Goal: Information Seeking & Learning: Find specific fact

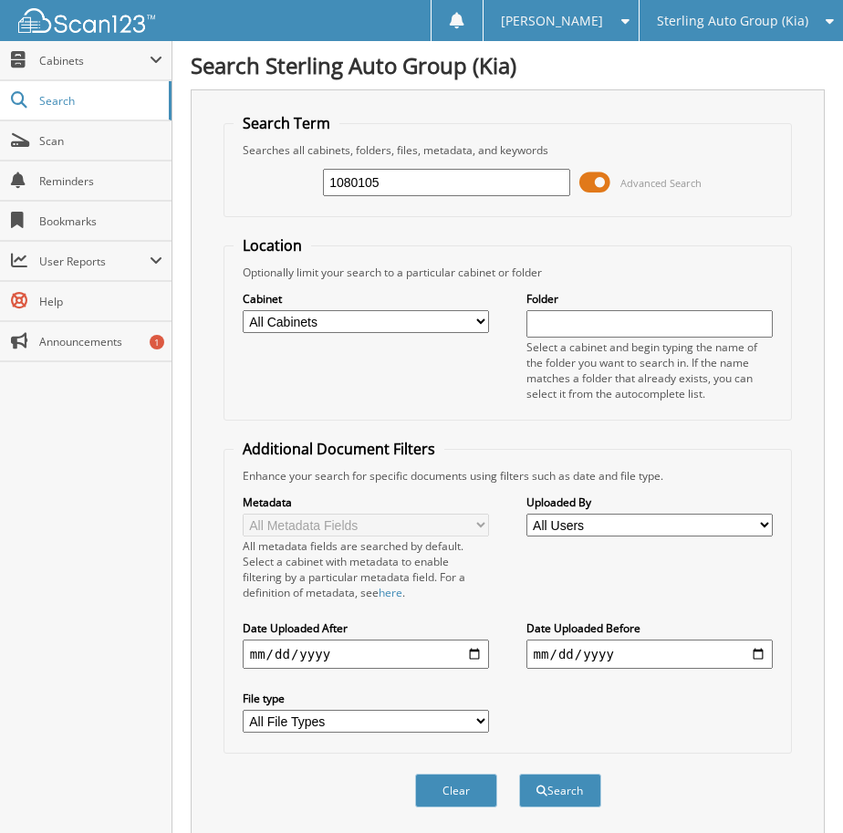
drag, startPoint x: 324, startPoint y: 185, endPoint x: 190, endPoint y: 148, distance: 139.2
click at [161, 195] on body "[PERSON_NAME] Settings Logout Sterling Auto Group (Kia) Sterling Automart LLC (…" at bounding box center [421, 593] width 843 height 1186
type input "1080246"
click at [519, 774] on button "Search" at bounding box center [560, 791] width 82 height 34
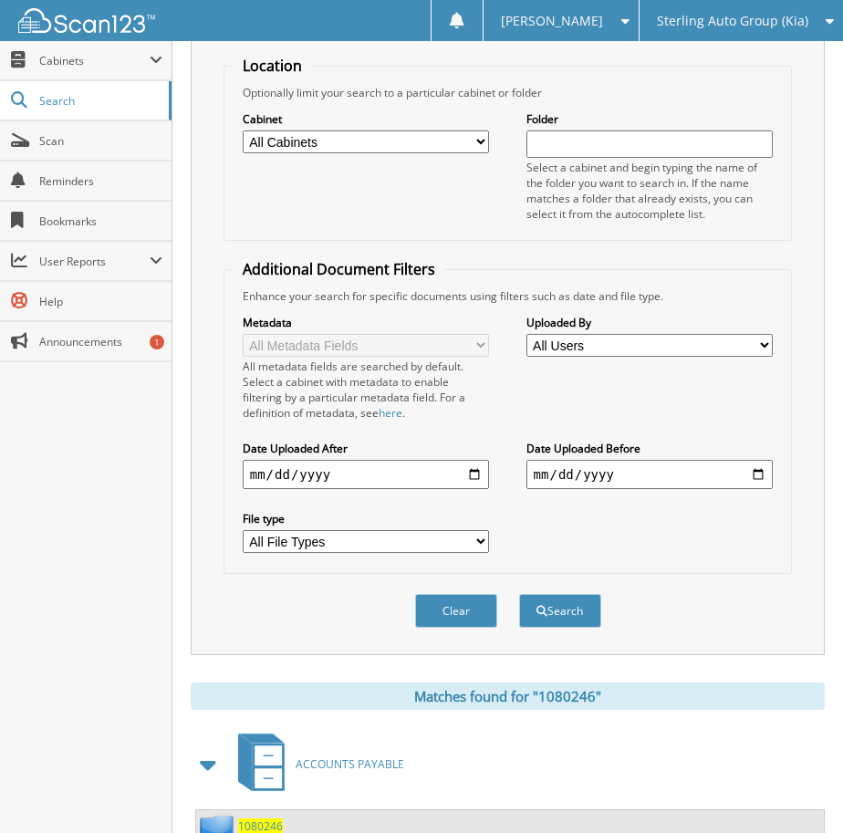
scroll to position [354, 0]
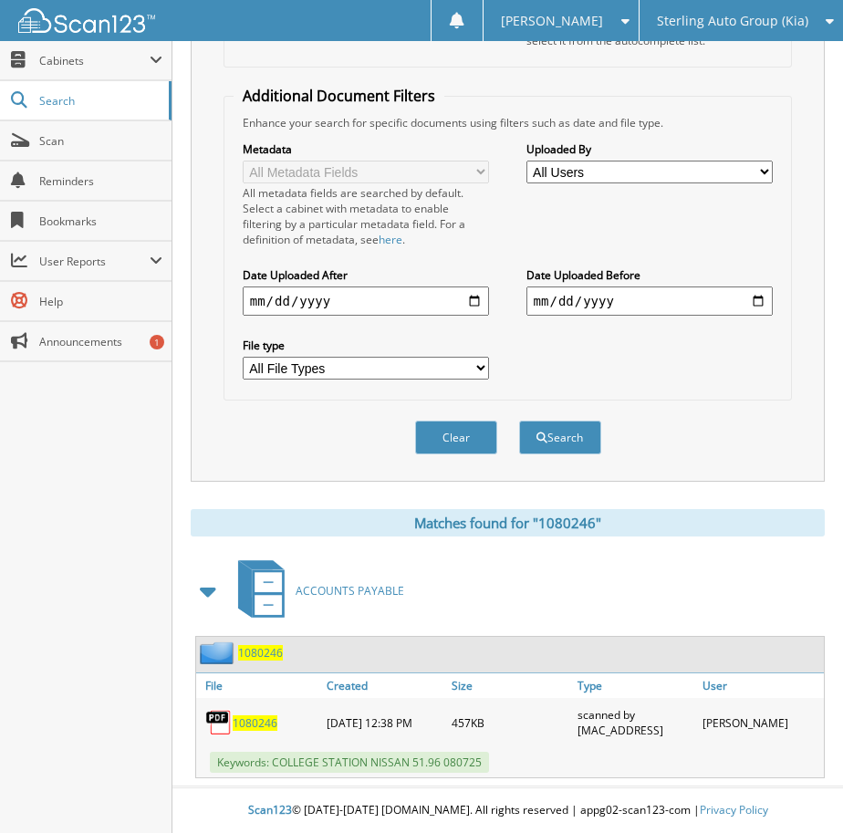
click at [233, 719] on div "1080246" at bounding box center [259, 722] width 126 height 40
click at [246, 717] on span "1080246" at bounding box center [255, 723] width 45 height 16
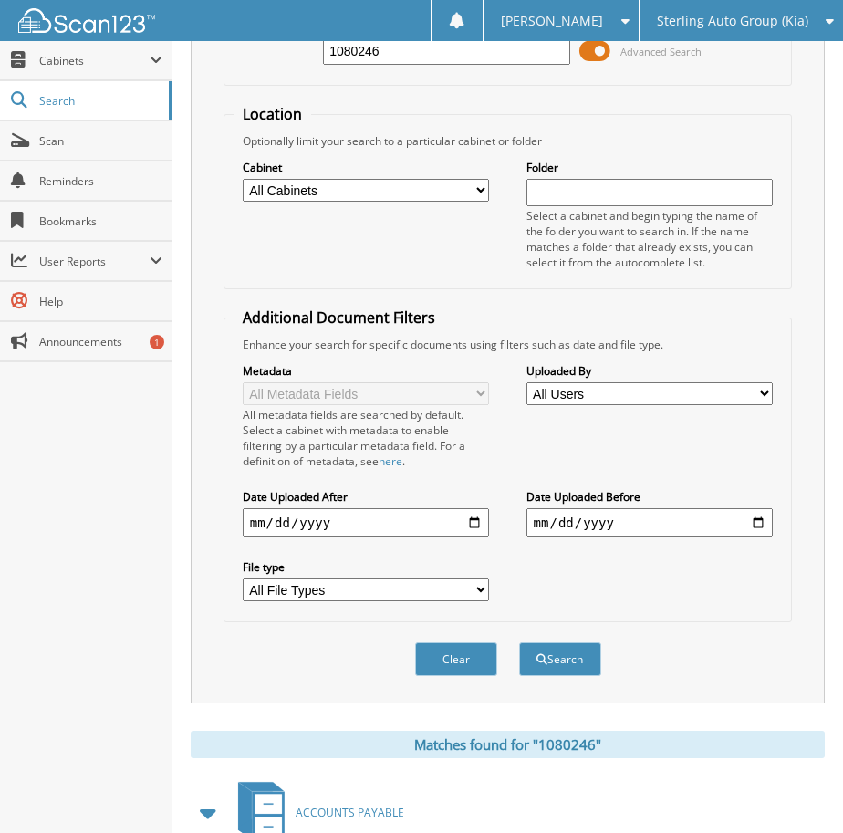
scroll to position [0, 0]
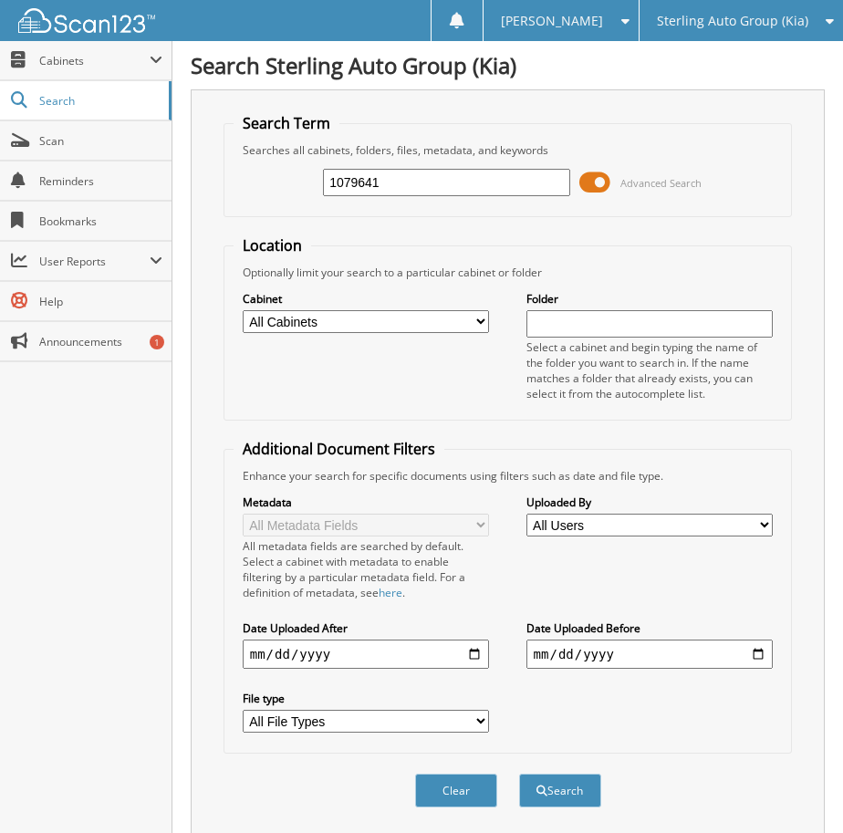
type input "1079641"
click at [519, 774] on button "Search" at bounding box center [560, 791] width 82 height 34
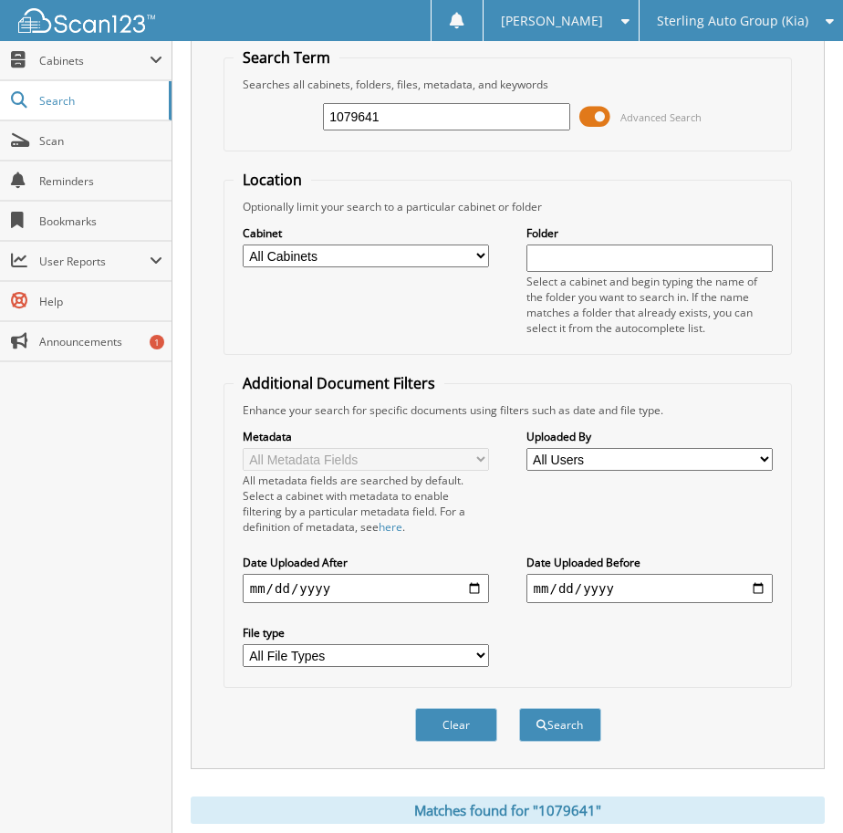
scroll to position [354, 0]
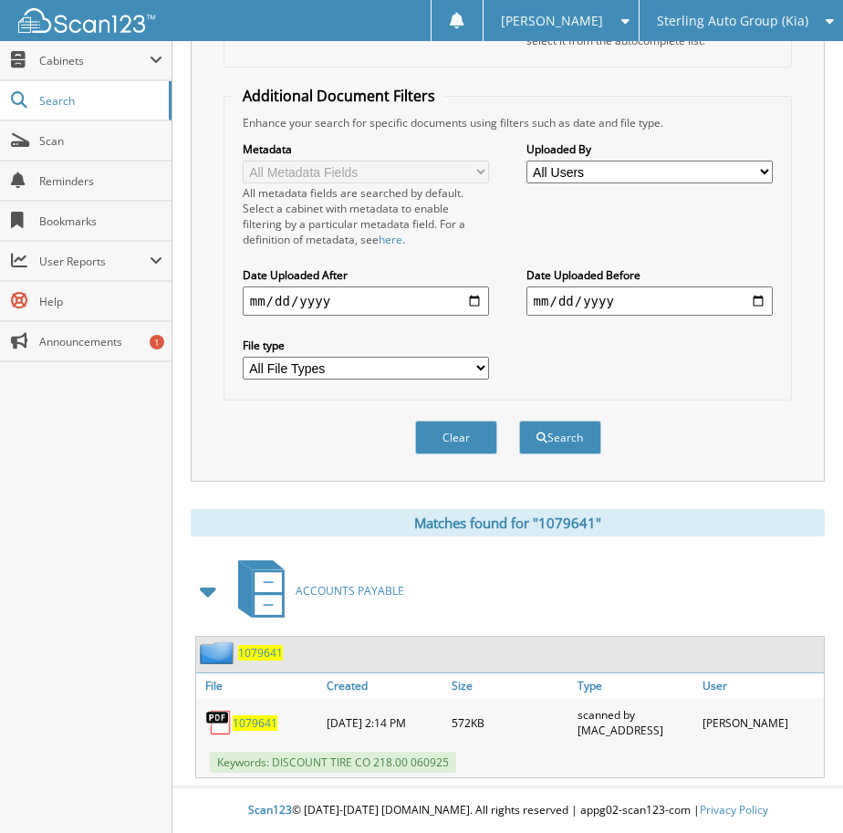
click at [251, 720] on span "1079641" at bounding box center [255, 723] width 45 height 16
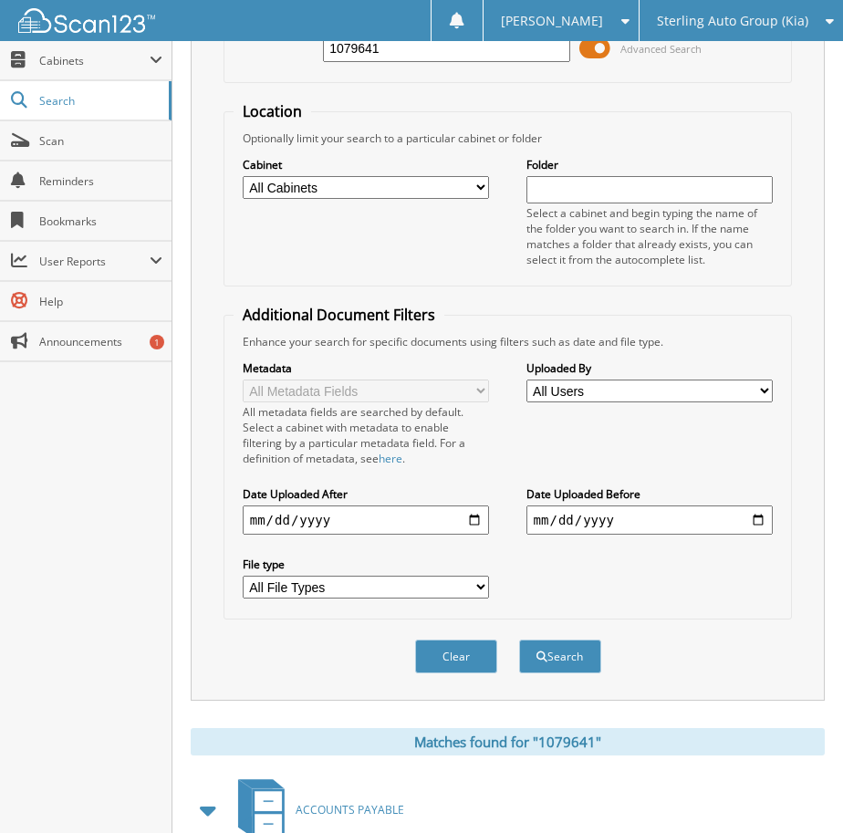
scroll to position [0, 0]
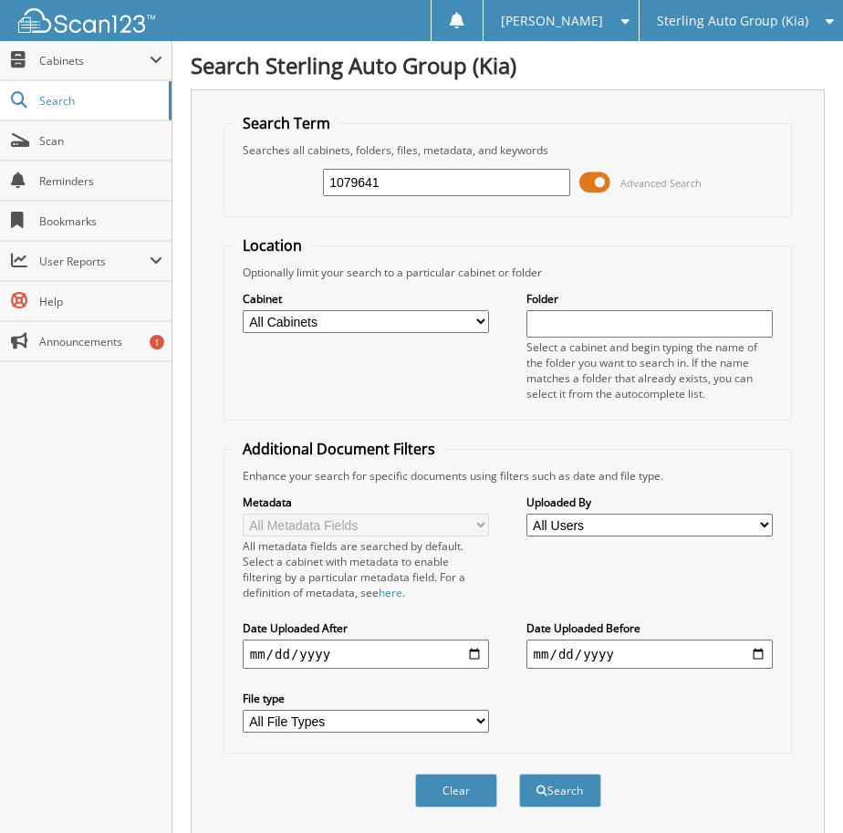
drag, startPoint x: 336, startPoint y: 194, endPoint x: -16, endPoint y: 195, distance: 352.1
click at [0, 195] on html "Maria R. Settings Logout Sterling Auto Group (Kia) Sterling Automart LLC (CDJR)…" at bounding box center [421, 593] width 843 height 1186
type input "1079611"
click at [519, 774] on button "Search" at bounding box center [560, 791] width 82 height 34
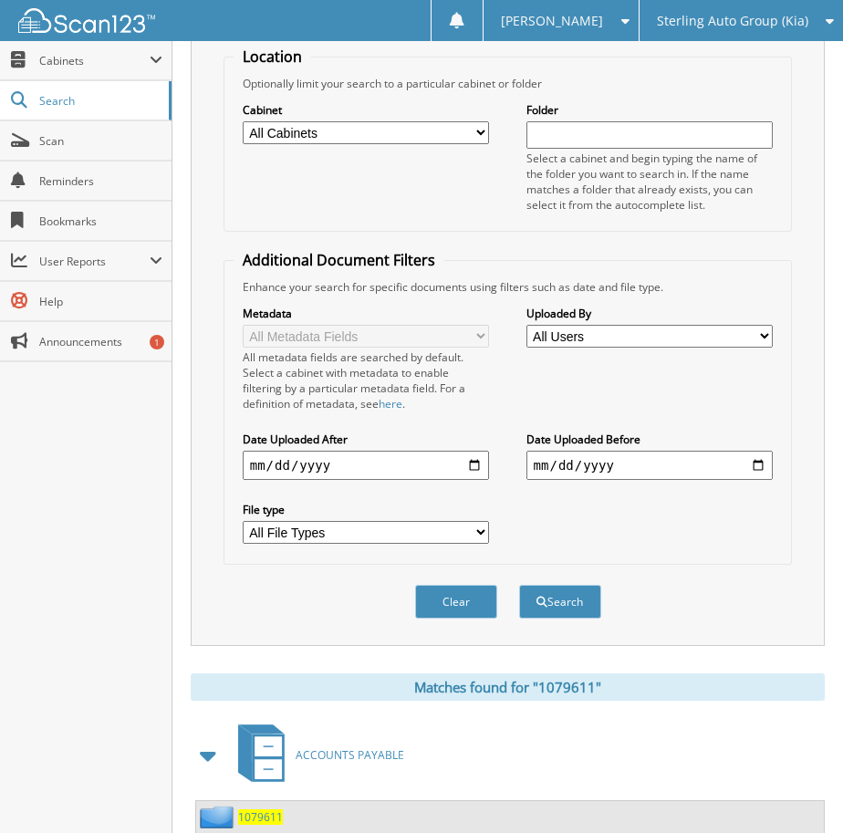
scroll to position [354, 0]
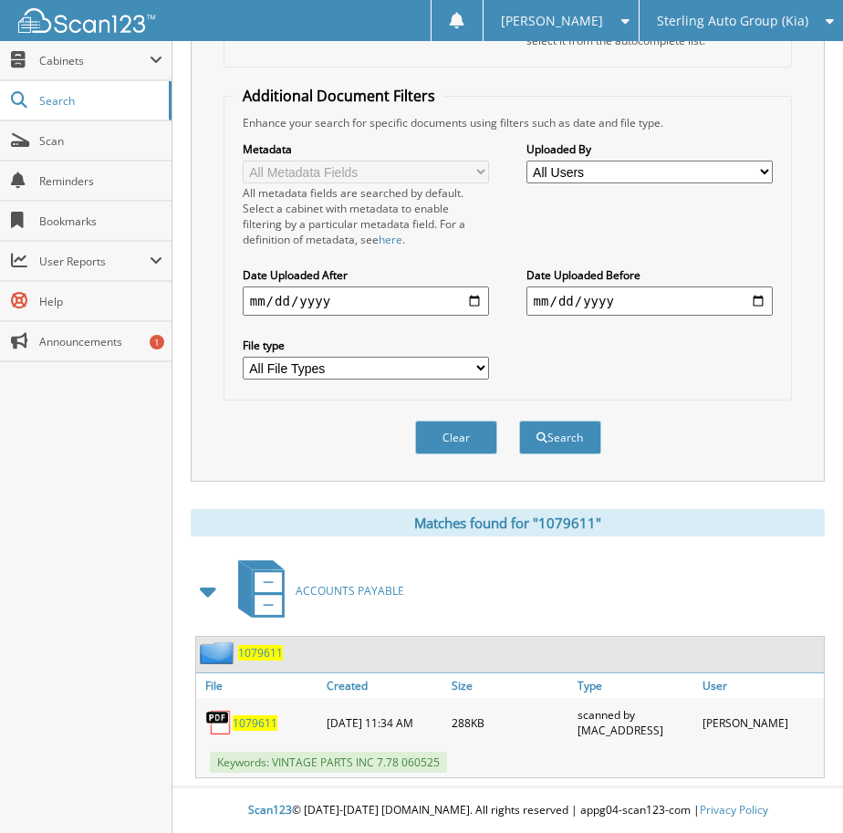
click at [242, 726] on span "1079611" at bounding box center [255, 723] width 45 height 16
